Goal: Transaction & Acquisition: Purchase product/service

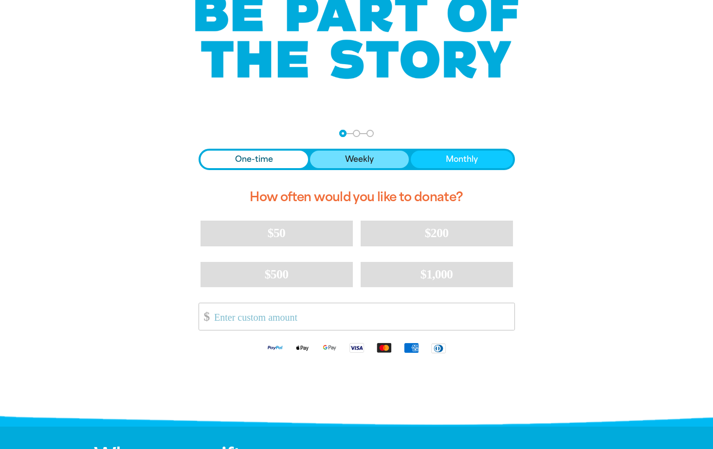
click at [353, 159] on span "Weekly" at bounding box center [359, 160] width 29 height 12
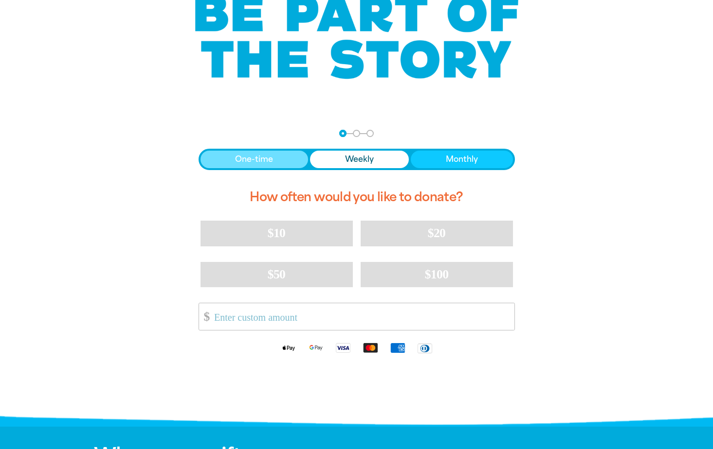
click at [228, 159] on button "One-time" at bounding box center [254, 160] width 108 height 18
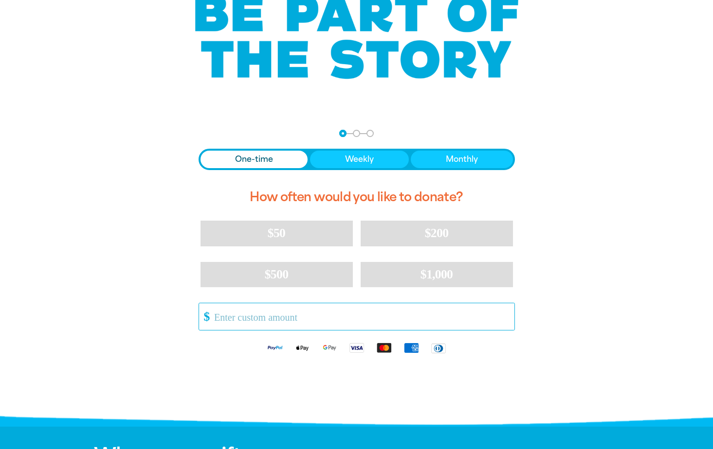
click at [227, 323] on input "Other Amount" at bounding box center [360, 317] width 306 height 27
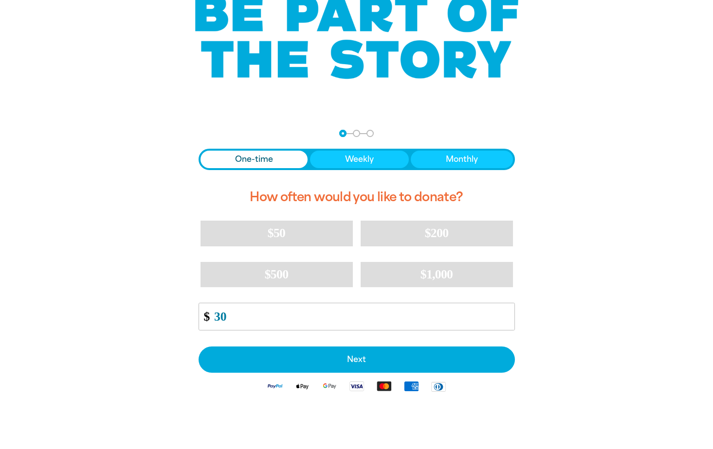
click at [172, 325] on div "arrow_back Back Step 1 Step 2 Step 3 One-time Weekly Monthly How often would yo…" at bounding box center [357, 289] width 370 height 343
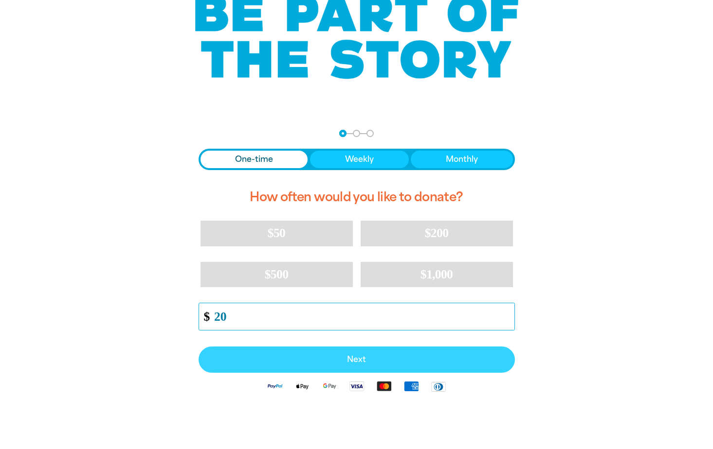
type input "20"
click at [340, 357] on span "Next" at bounding box center [356, 360] width 295 height 8
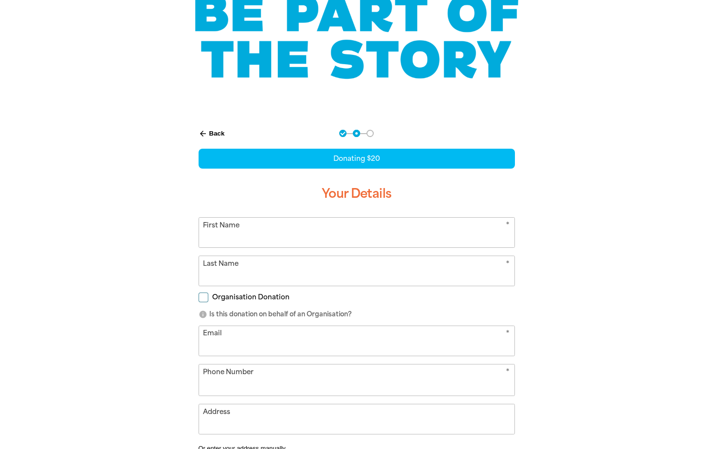
select select "AU"
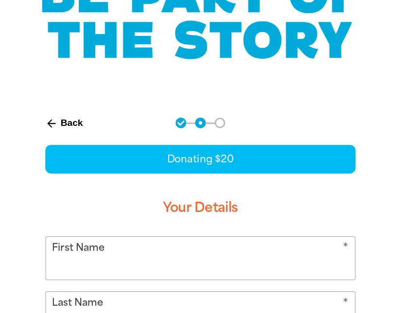
scroll to position [94, 0]
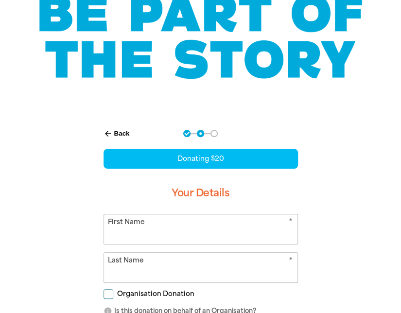
click at [181, 225] on input "First Name" at bounding box center [201, 229] width 194 height 30
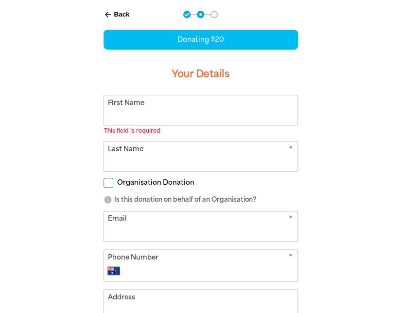
scroll to position [212, 0]
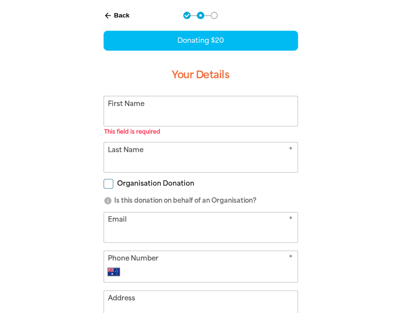
click at [123, 109] on input "First Name" at bounding box center [201, 111] width 194 height 30
click at [360, 15] on div "arrow_back Back Step 1 Step 2 Step 3 Donating $20 Your Details * First Name Thi…" at bounding box center [200, 227] width 401 height 455
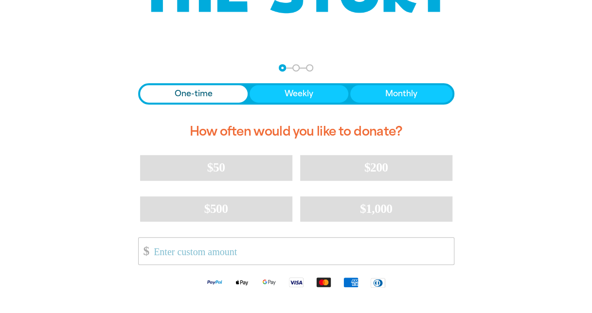
scroll to position [164, 0]
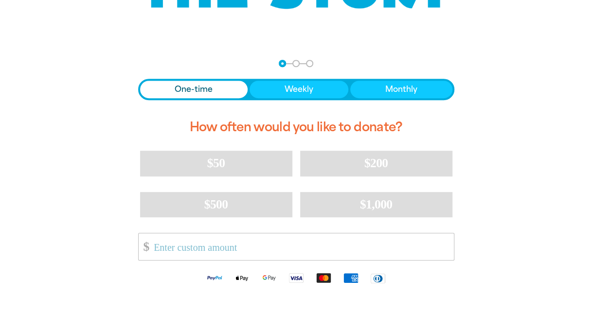
click at [189, 89] on span "One-time" at bounding box center [194, 90] width 38 height 12
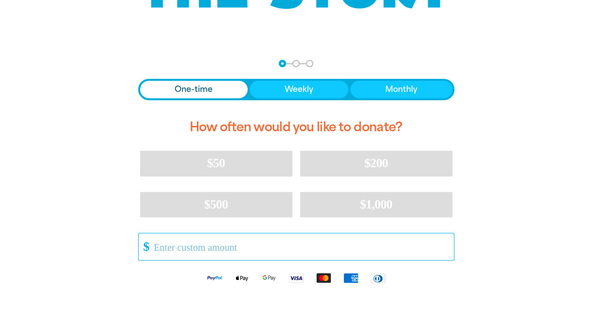
click at [161, 246] on input "Other Amount" at bounding box center [300, 246] width 306 height 27
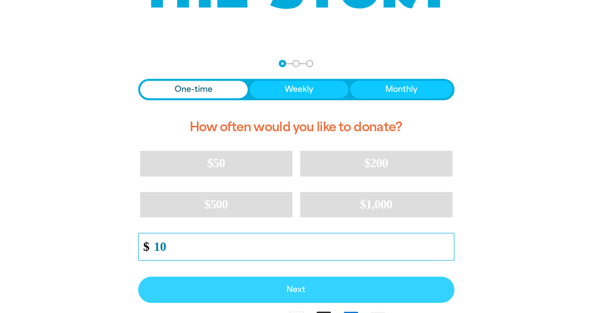
type input "10"
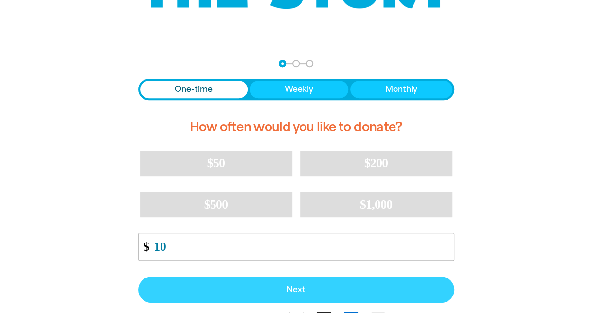
click at [303, 289] on span "Next" at bounding box center [296, 290] width 295 height 8
select select "AU"
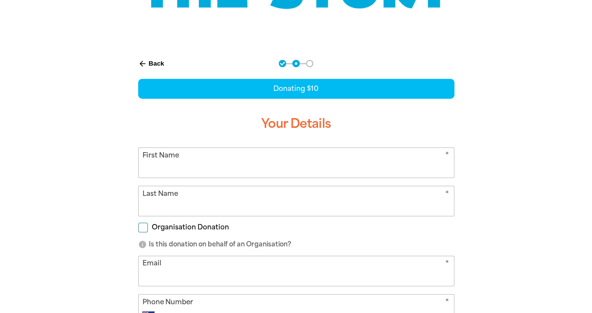
scroll to position [202, 0]
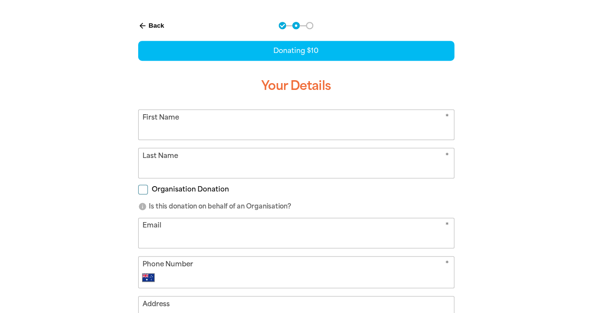
click at [219, 126] on input "First Name" at bounding box center [296, 125] width 315 height 30
type input "Miyoko"
drag, startPoint x: 144, startPoint y: 161, endPoint x: 155, endPoint y: 167, distance: 11.5
click at [144, 161] on input "Last Name" at bounding box center [296, 163] width 315 height 30
type input "Aso"
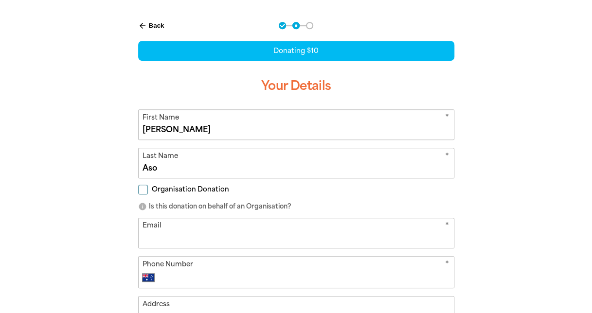
click at [144, 232] on input "Email" at bounding box center [296, 233] width 315 height 30
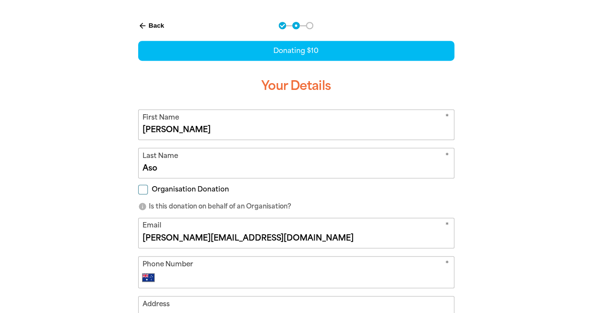
type input "miyoko.aso@utscollege.edu.au"
click at [212, 268] on div "* Phone Number International Afghanistan Åland Islands Albania Algeria American…" at bounding box center [296, 272] width 316 height 32
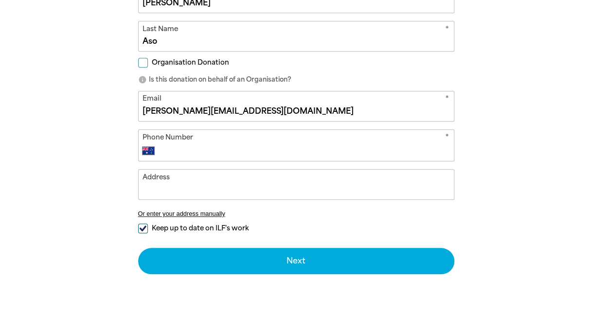
scroll to position [334, 0]
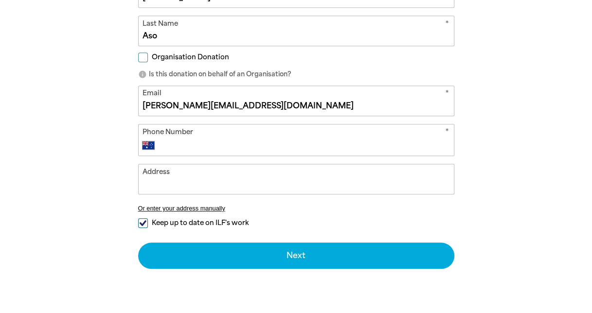
click at [165, 147] on input "Phone Number" at bounding box center [305, 146] width 287 height 12
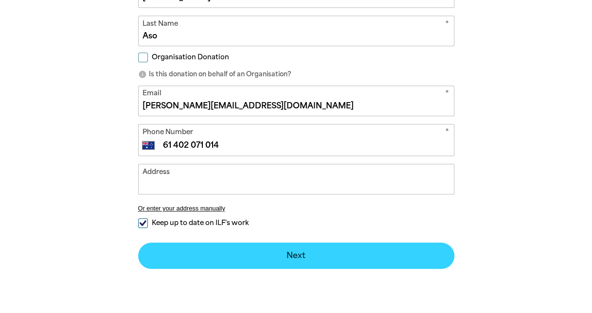
type input "61 402 071 014"
click at [299, 257] on button "Next chevron_right" at bounding box center [296, 256] width 316 height 26
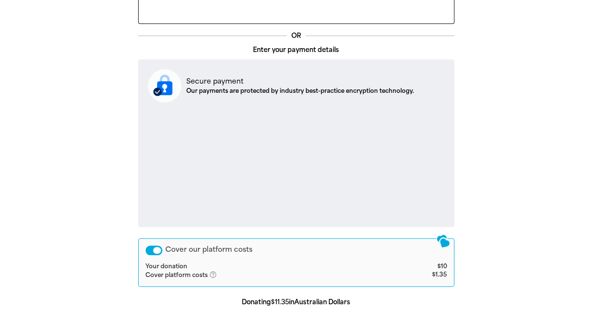
scroll to position [265, 0]
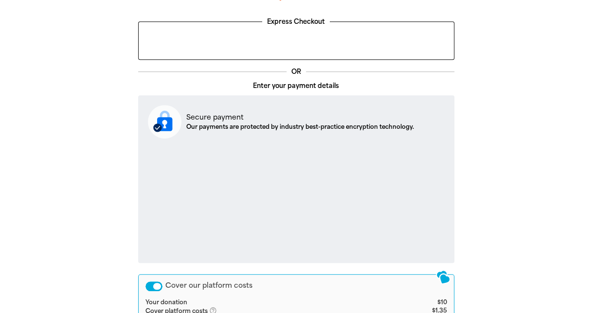
click at [526, 225] on div "arrow_back Back Step 1 Step 2 Step 3 Your Payment Details Express Checkout OR E…" at bounding box center [296, 195] width 584 height 496
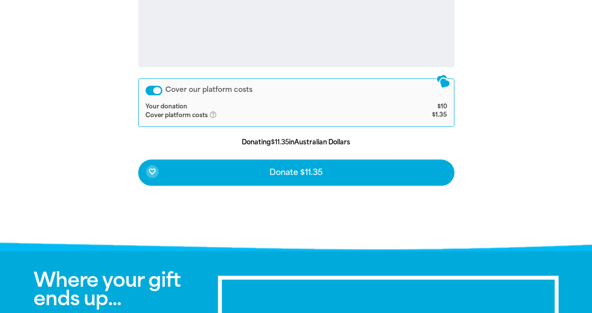
scroll to position [462, 0]
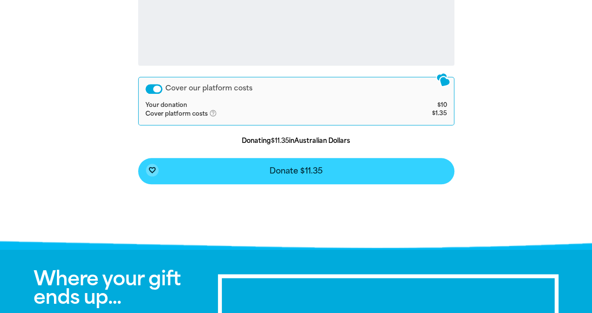
click at [287, 173] on span "Donate $11.35" at bounding box center [295, 171] width 53 height 8
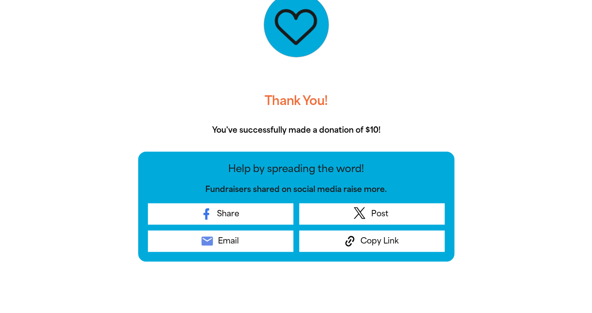
scroll to position [290, 0]
